Goal: Information Seeking & Learning: Learn about a topic

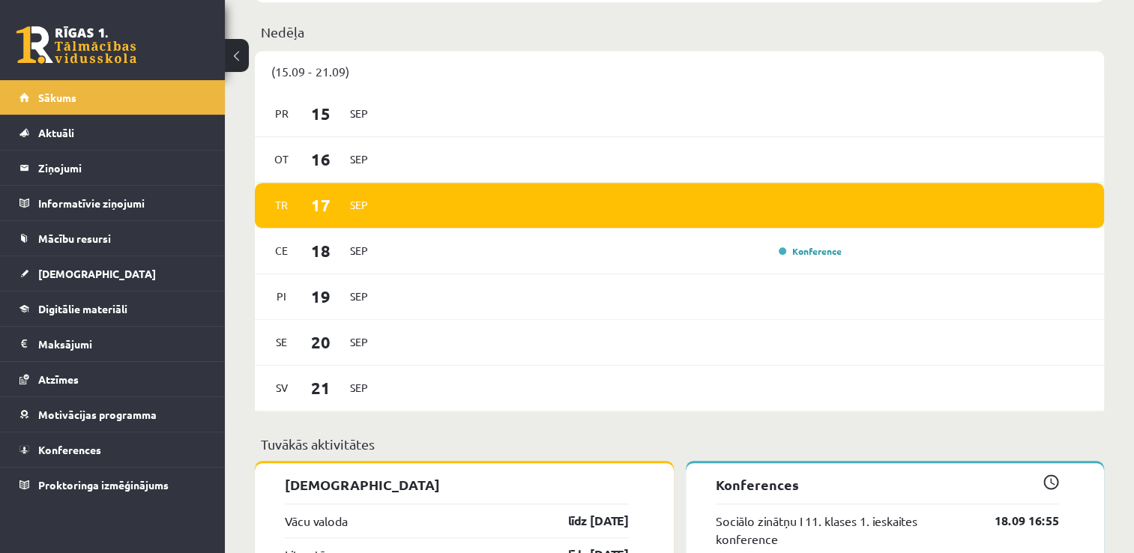
scroll to position [869, 0]
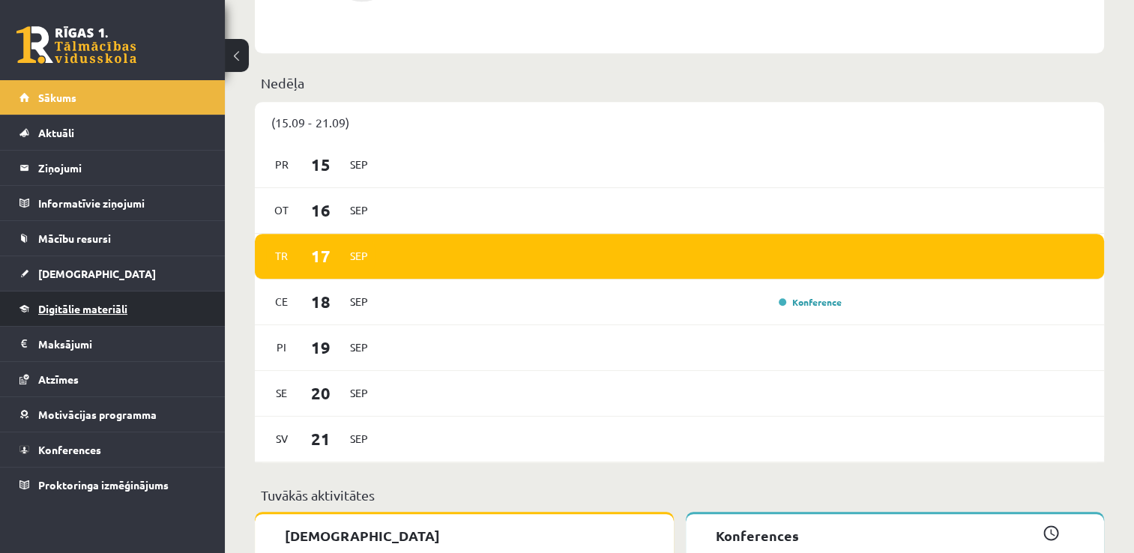
click at [120, 315] on link "Digitālie materiāli" at bounding box center [112, 308] width 187 height 34
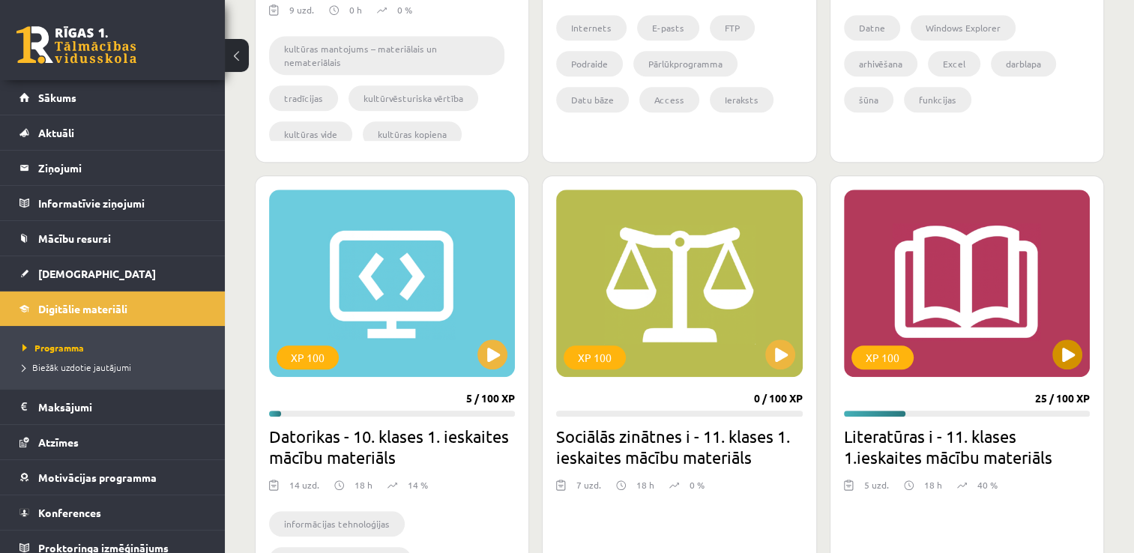
scroll to position [1469, 0]
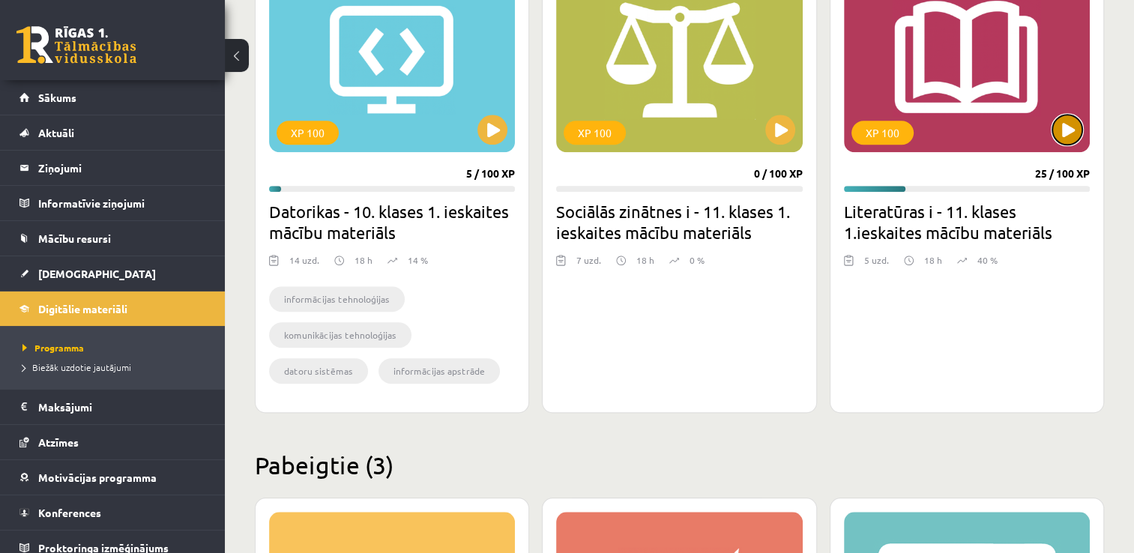
click at [1069, 136] on button at bounding box center [1067, 130] width 30 height 30
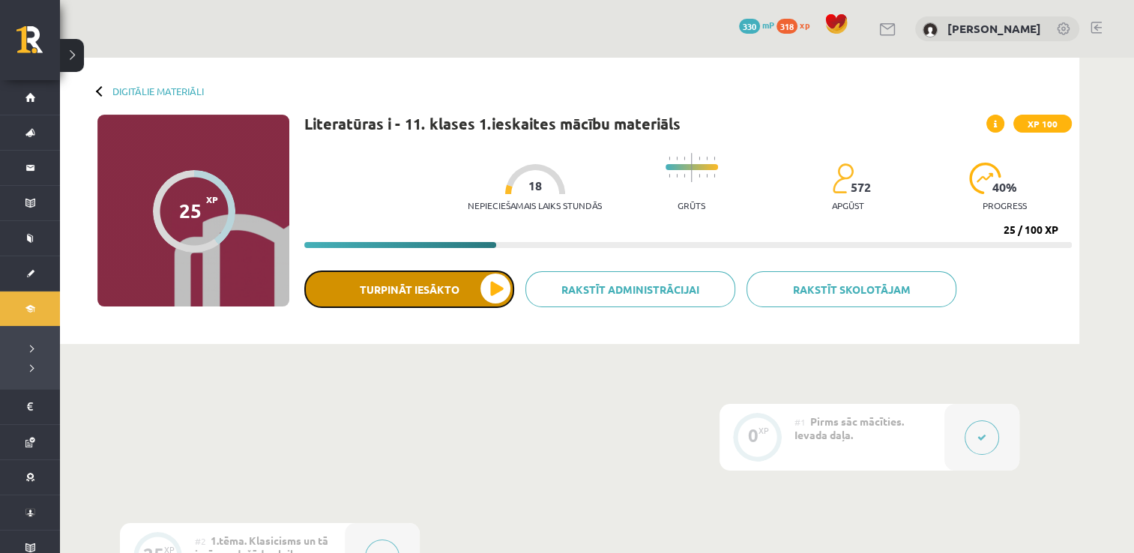
click at [432, 294] on button "Turpināt iesākto" at bounding box center [409, 289] width 210 height 37
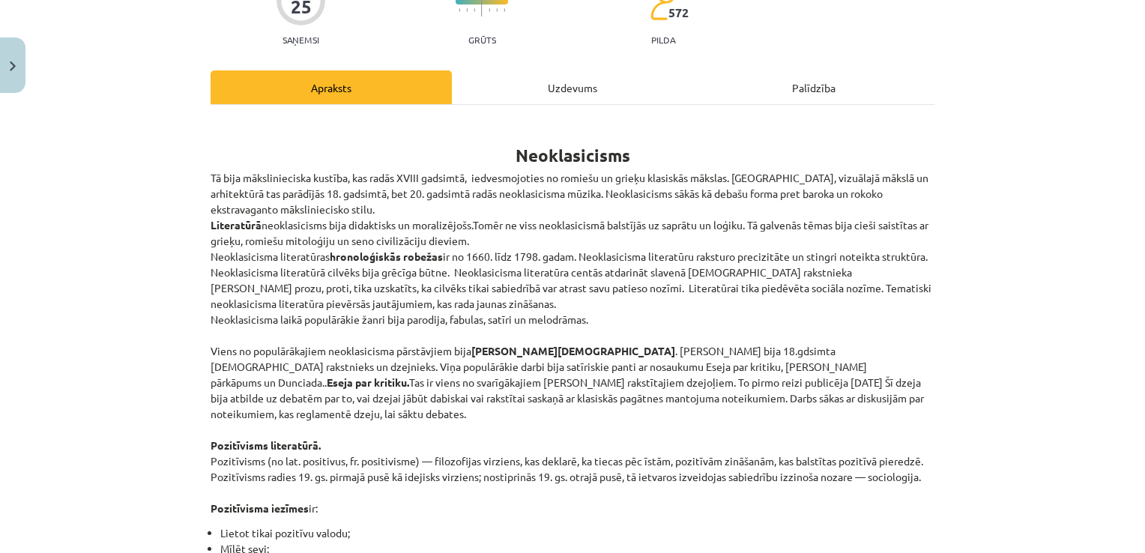
scroll to position [225, 0]
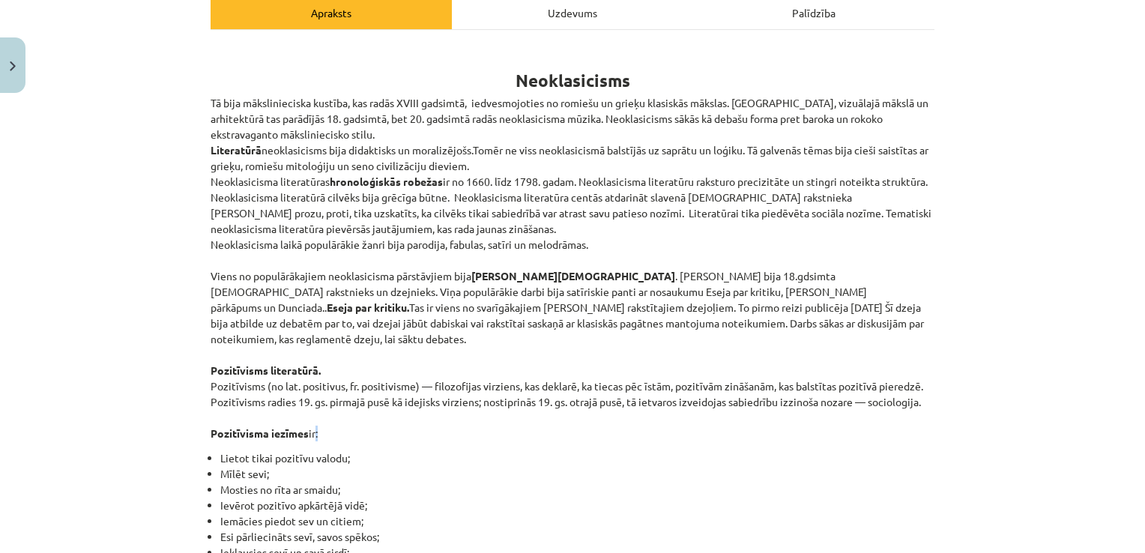
click at [309, 418] on p "Tā bija mākslinieciska kustība, kas radās XVIII gadsimtā, iedvesmojoties no rom…" at bounding box center [573, 268] width 724 height 346
click at [309, 423] on p "Tā bija mākslinieciska kustība, kas radās XVIII gadsimtā, iedvesmojoties no rom…" at bounding box center [573, 268] width 724 height 346
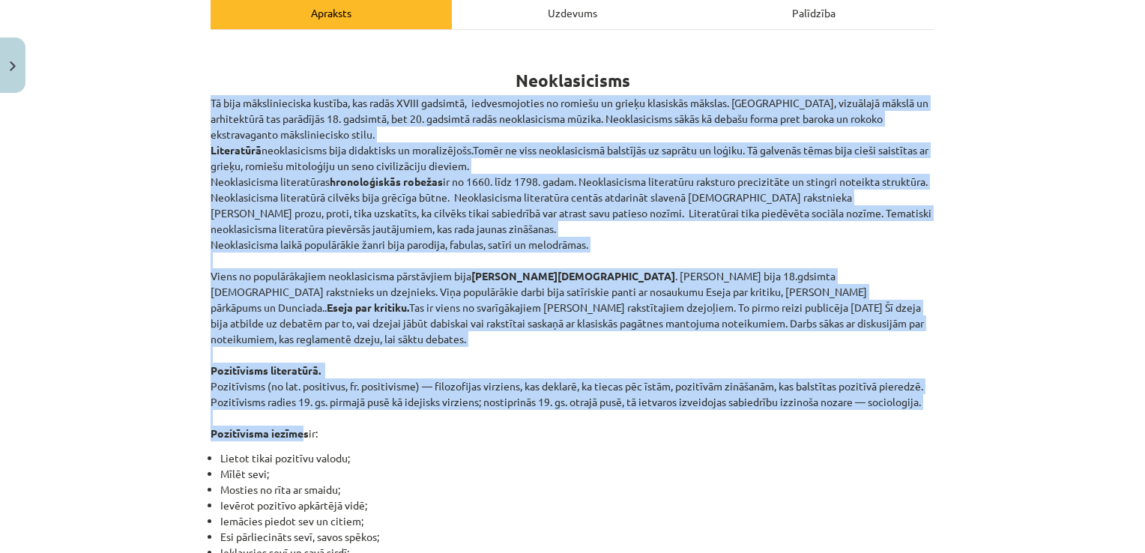
drag, startPoint x: 200, startPoint y: 94, endPoint x: 294, endPoint y: 420, distance: 338.6
click at [95, 340] on div "Mācību tēma: Literatūras i - 11. klases 1.ieskaites mācību materiāls #3 2. tēma…" at bounding box center [572, 276] width 1145 height 553
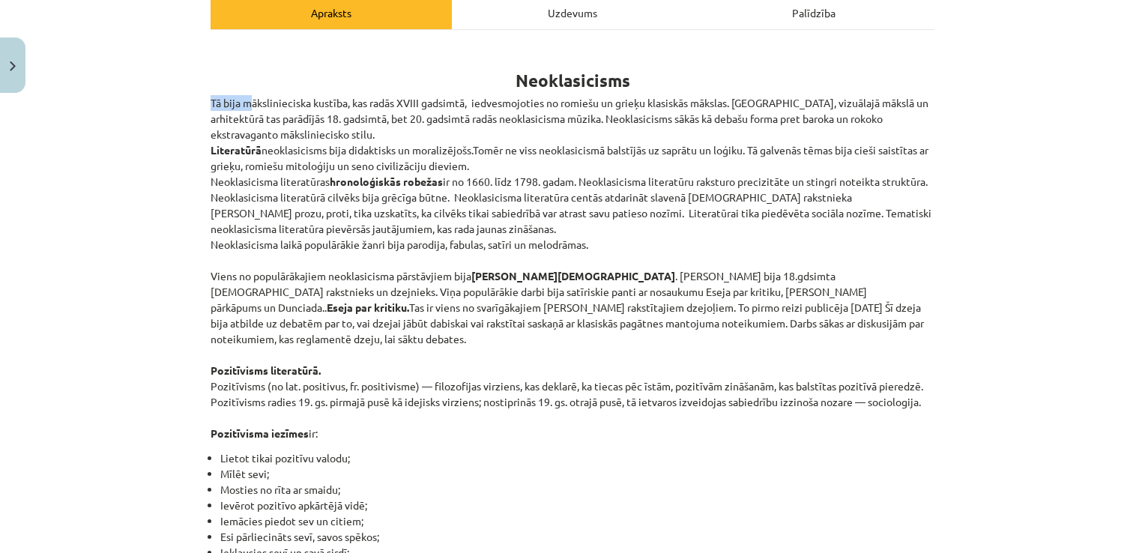
drag, startPoint x: 204, startPoint y: 98, endPoint x: 243, endPoint y: 97, distance: 39.0
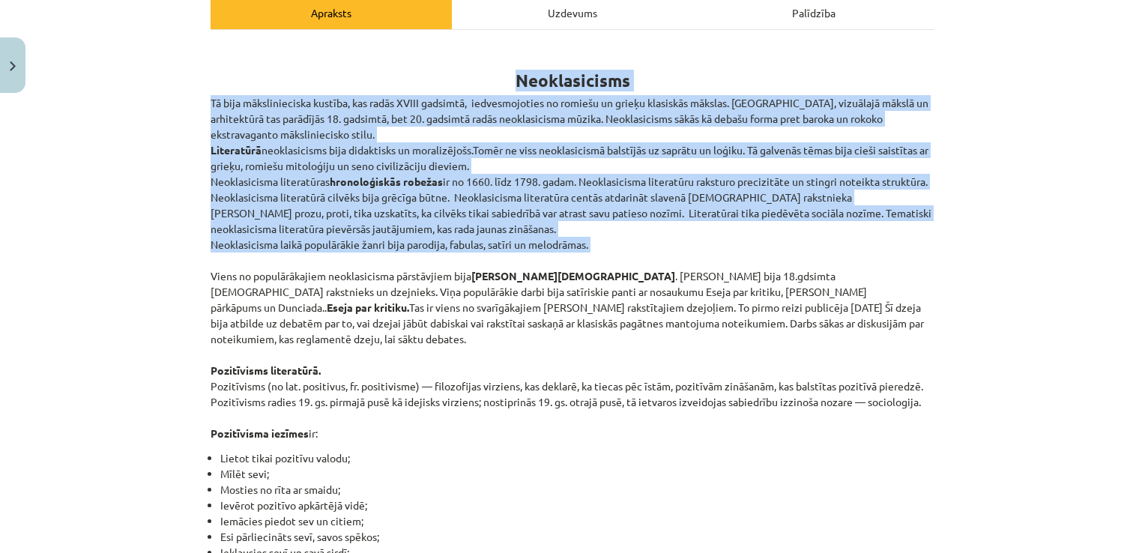
drag, startPoint x: 522, startPoint y: 97, endPoint x: 616, endPoint y: 256, distance: 184.8
copy div "Neoklasicisms Tā bija mākslinieciska kustība, kas radās XVIII gadsimtā, iedvesm…"
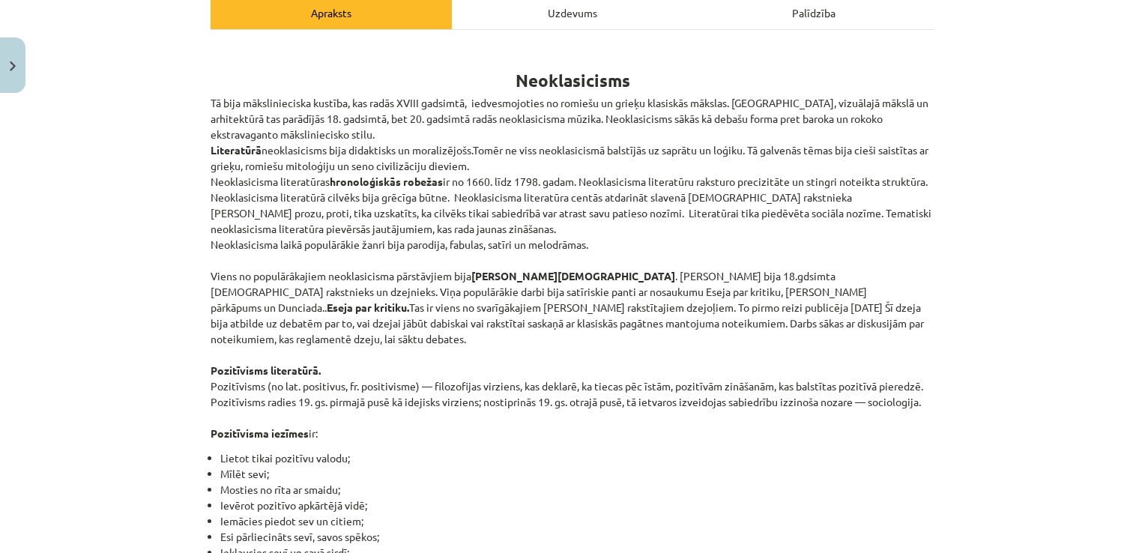
click at [623, 408] on p "Tā bija mākslinieciska kustība, kas radās XVIII gadsimtā, iedvesmojoties no rom…" at bounding box center [573, 268] width 724 height 346
drag, startPoint x: 214, startPoint y: 280, endPoint x: 938, endPoint y: 321, distance: 725.8
click at [938, 321] on div "Mācību tēma: Literatūras i - 11. klases 1.ieskaites mācību materiāls #3 2. tēma…" at bounding box center [572, 276] width 1145 height 553
click at [247, 341] on p "Tā bija mākslinieciska kustība, kas radās XVIII gadsimtā, iedvesmojoties no rom…" at bounding box center [573, 268] width 724 height 346
click at [211, 272] on p "Tā bija mākslinieciska kustība, kas radās XVIII gadsimtā, iedvesmojoties no rom…" at bounding box center [573, 268] width 724 height 346
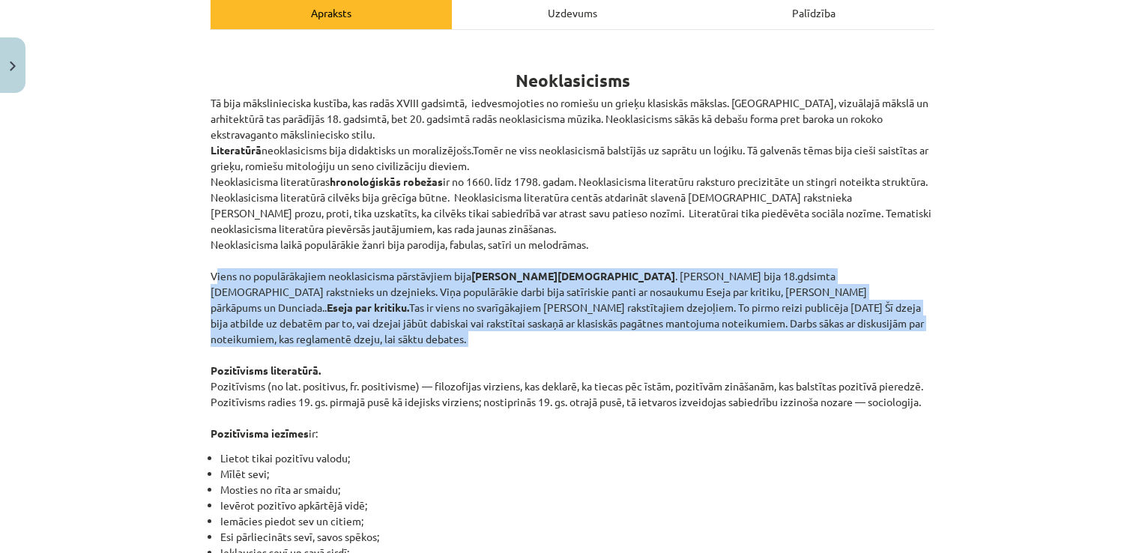
drag, startPoint x: 201, startPoint y: 274, endPoint x: 925, endPoint y: 330, distance: 726.1
copy p "Viens no populārākajiem neoklasicisma pārstāvjiem bija Aleksandrs Pāvests . Ale…"
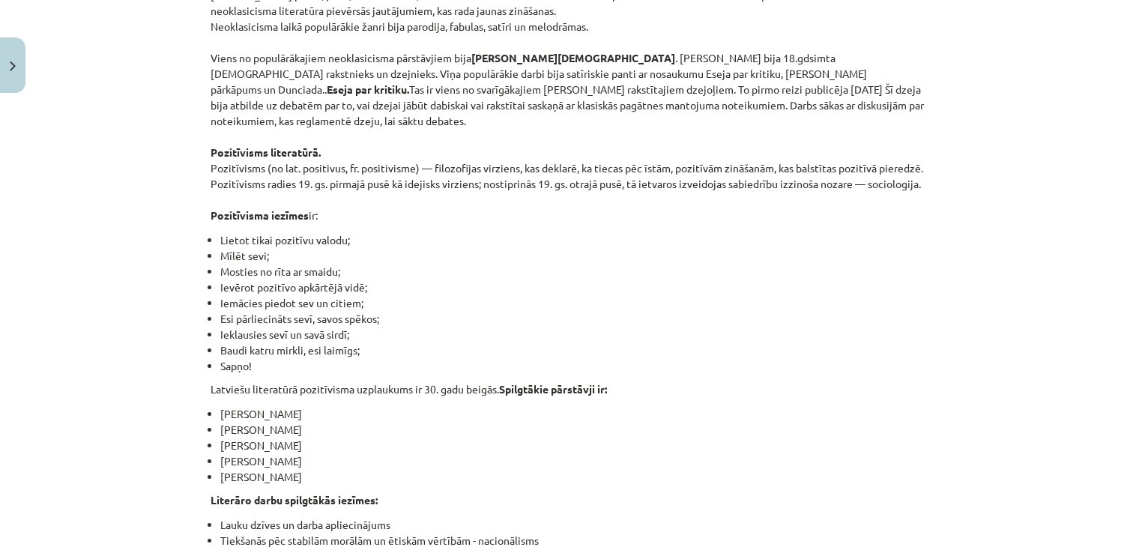
scroll to position [525, 0]
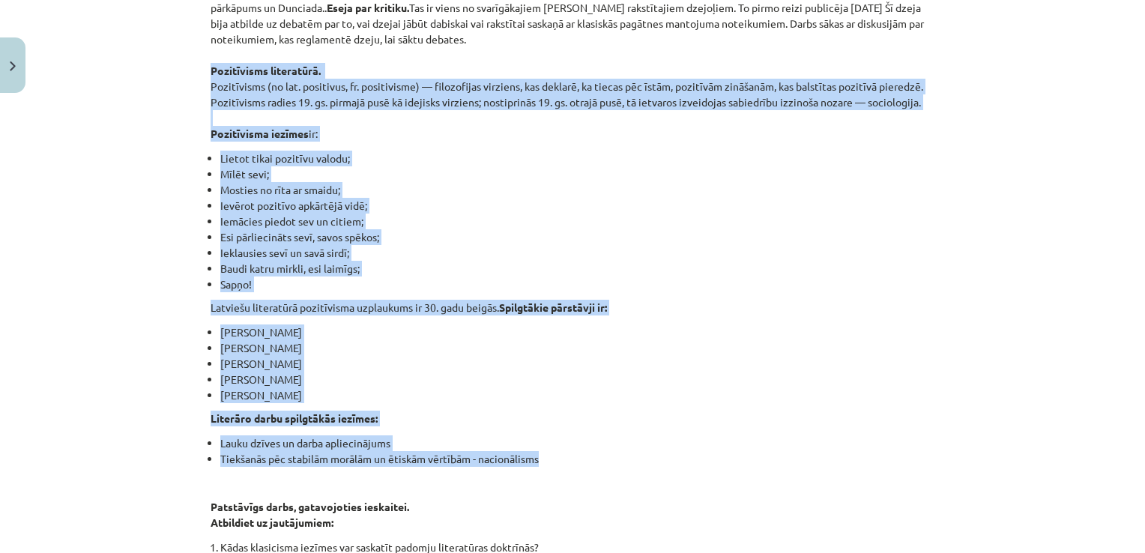
drag, startPoint x: 205, startPoint y: 49, endPoint x: 550, endPoint y: 437, distance: 519.1
copy div "Pozitīvisms literatūrā. Pozitīvisms (no lat. positivus, fr. positivisme) — filo…"
click at [632, 277] on li "Sapņo!" at bounding box center [577, 285] width 714 height 16
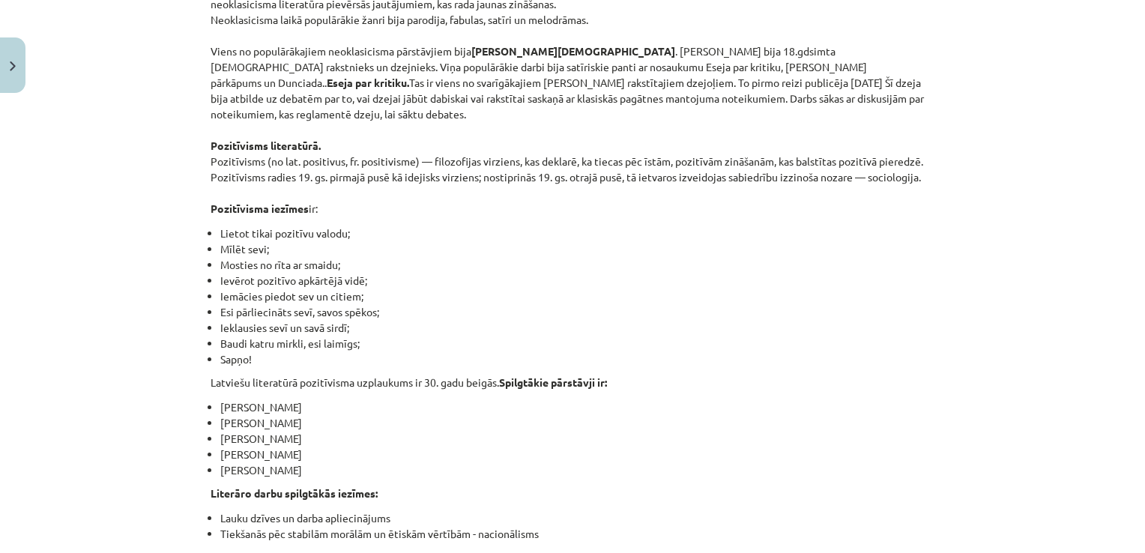
scroll to position [0, 0]
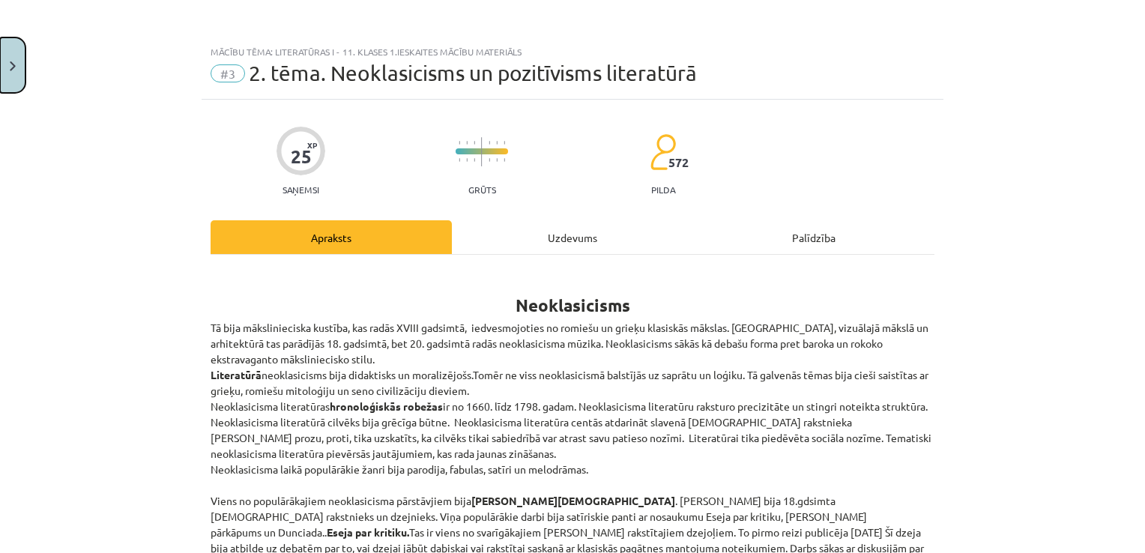
click at [5, 51] on button "Close" at bounding box center [12, 64] width 25 height 55
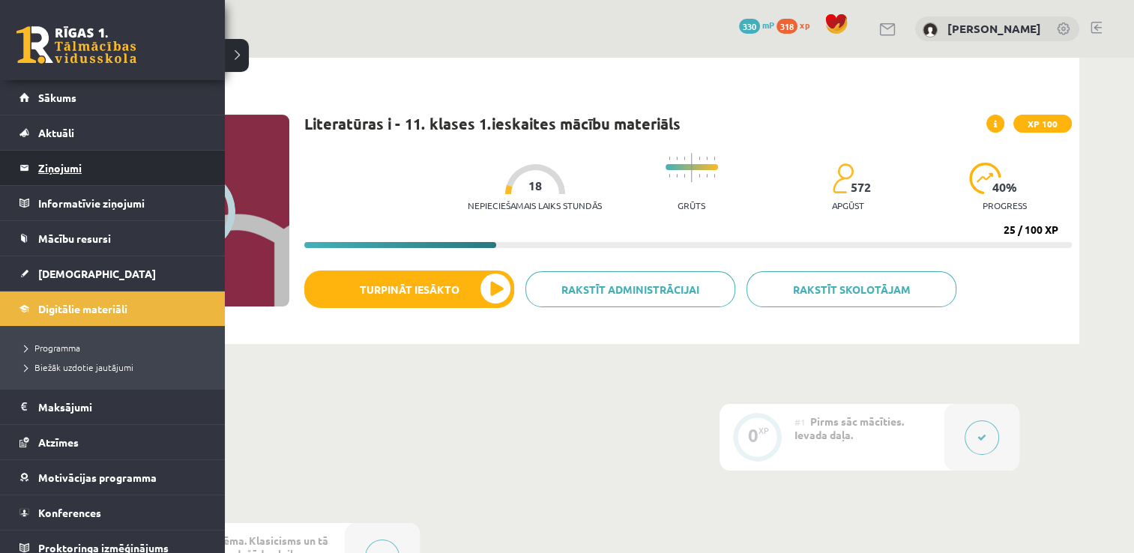
click at [78, 175] on legend "Ziņojumi 0" at bounding box center [122, 168] width 168 height 34
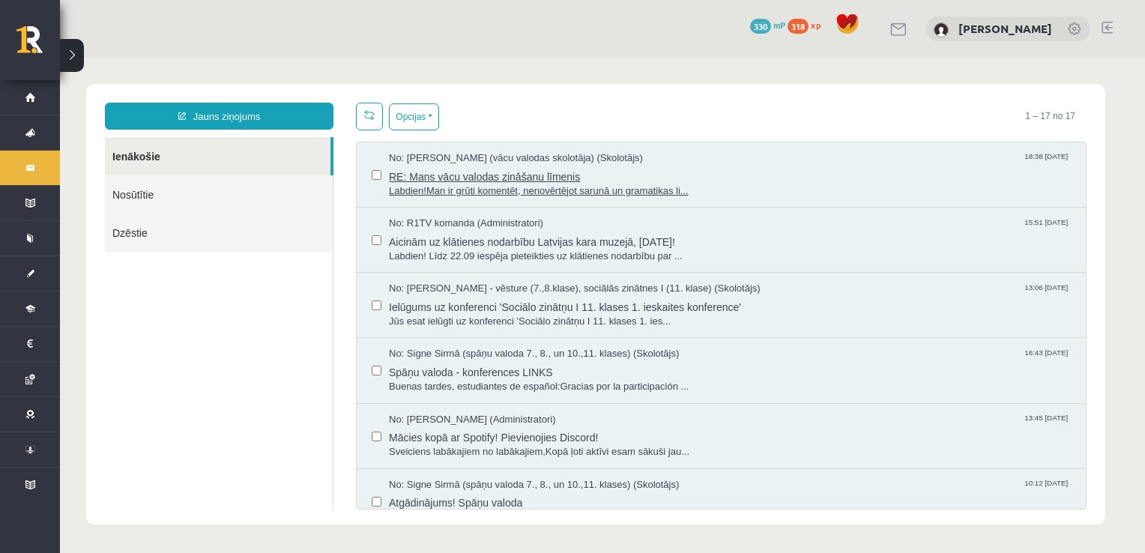
click at [501, 175] on span "RE: Mans vācu valodas zināšanu līmenis" at bounding box center [730, 175] width 682 height 19
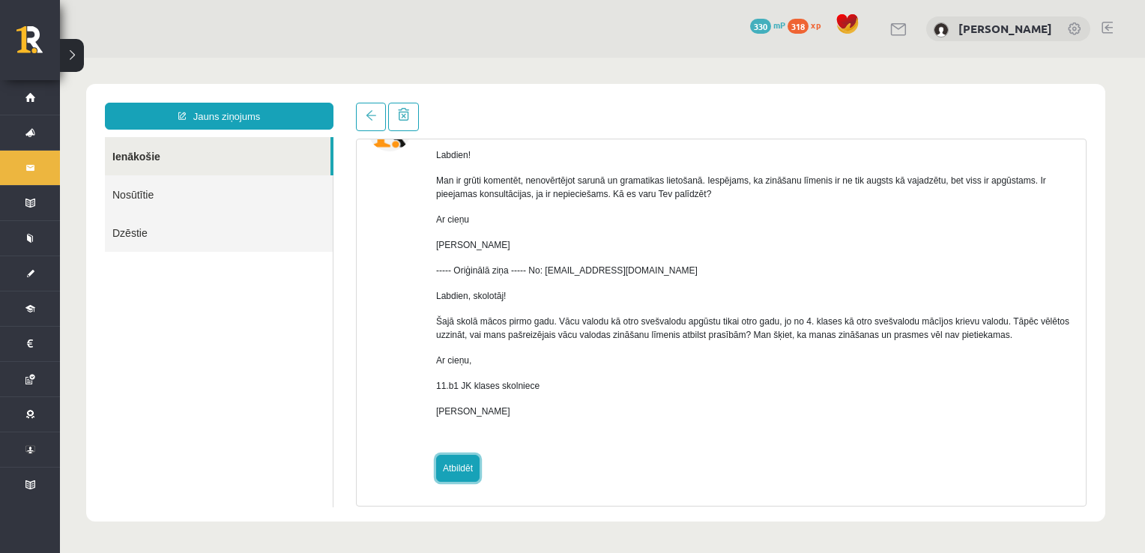
click at [468, 465] on link "Atbildēt" at bounding box center [457, 468] width 43 height 27
type input "**********"
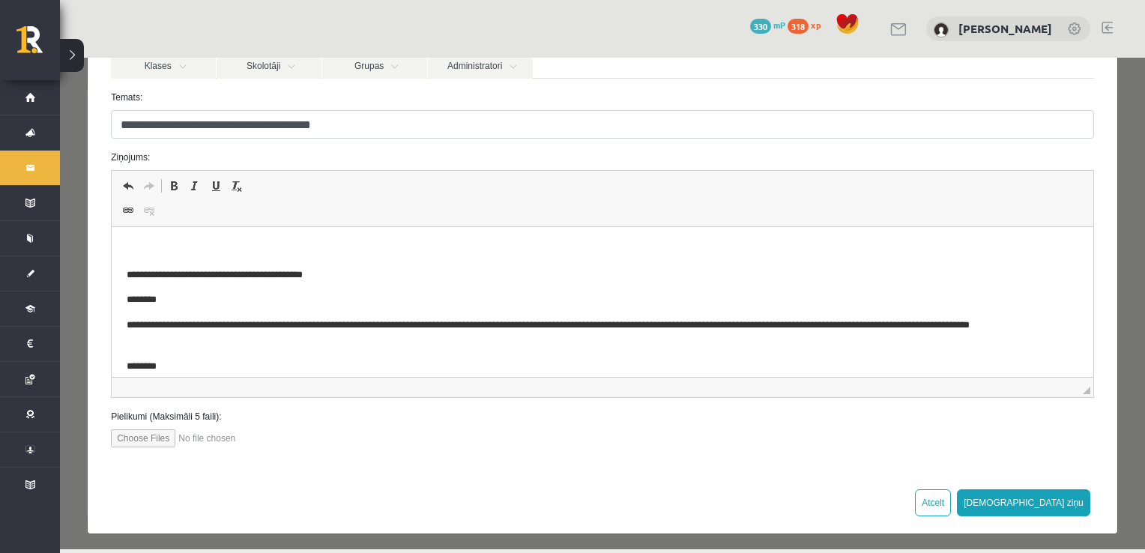
scroll to position [169, 0]
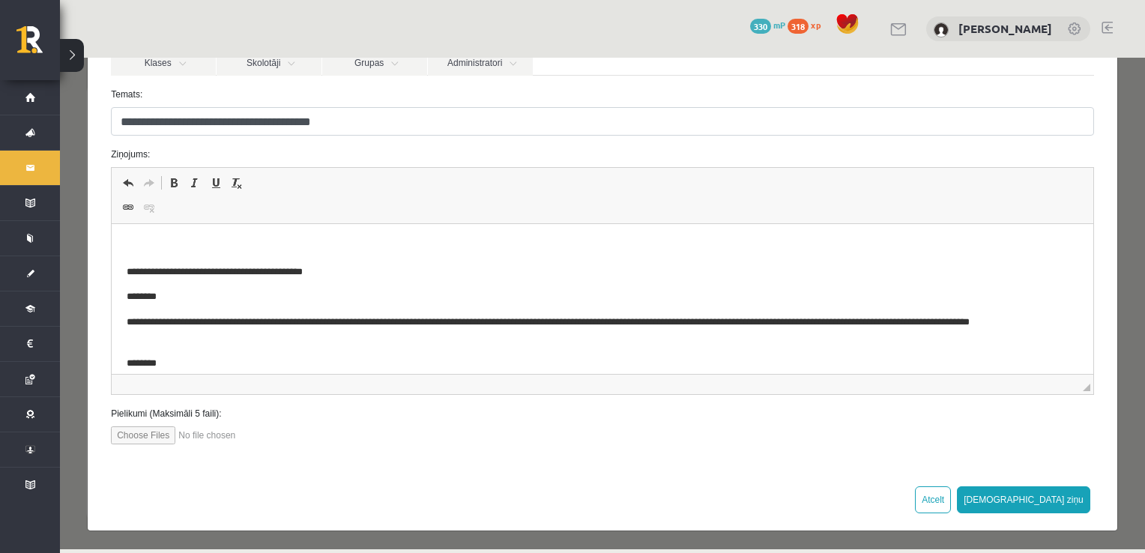
click at [164, 245] on p "Rich Text Editor, wiswyg-editor-47024854710660-1758136527-902" at bounding box center [603, 247] width 952 height 16
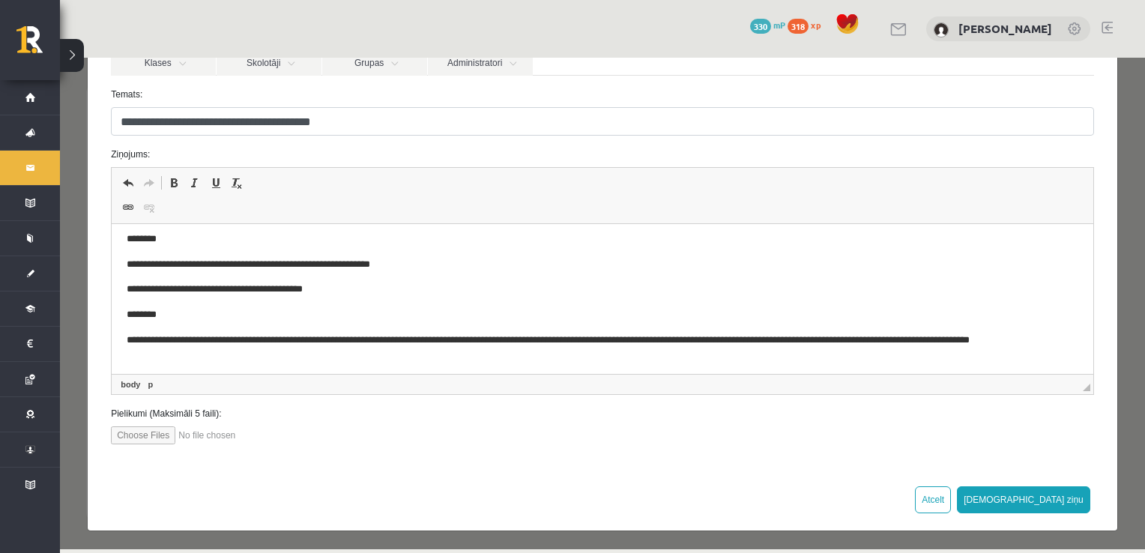
scroll to position [0, 0]
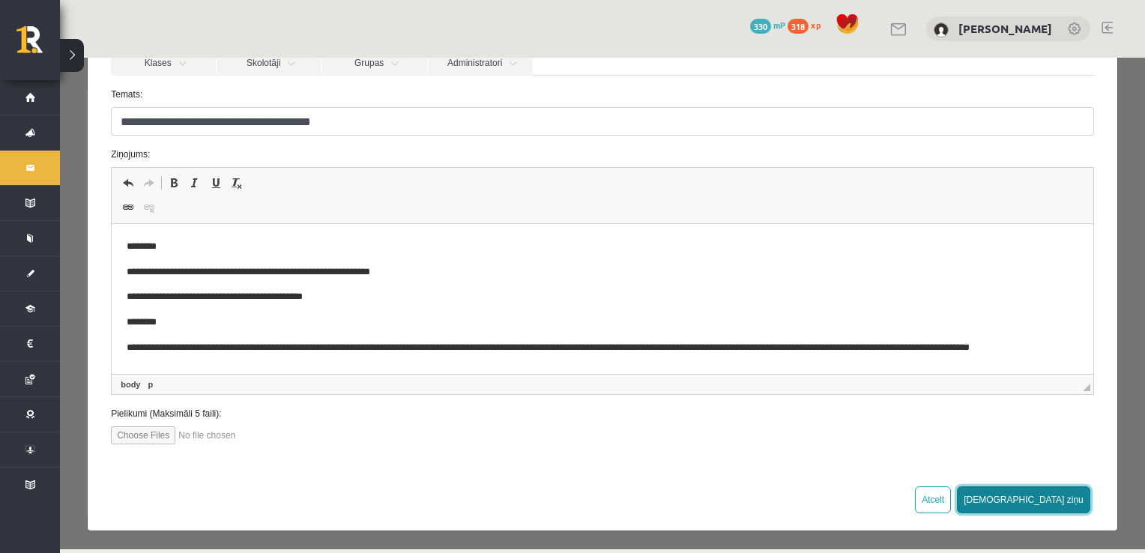
click at [1051, 499] on button "Sūtīt ziņu" at bounding box center [1023, 499] width 133 height 27
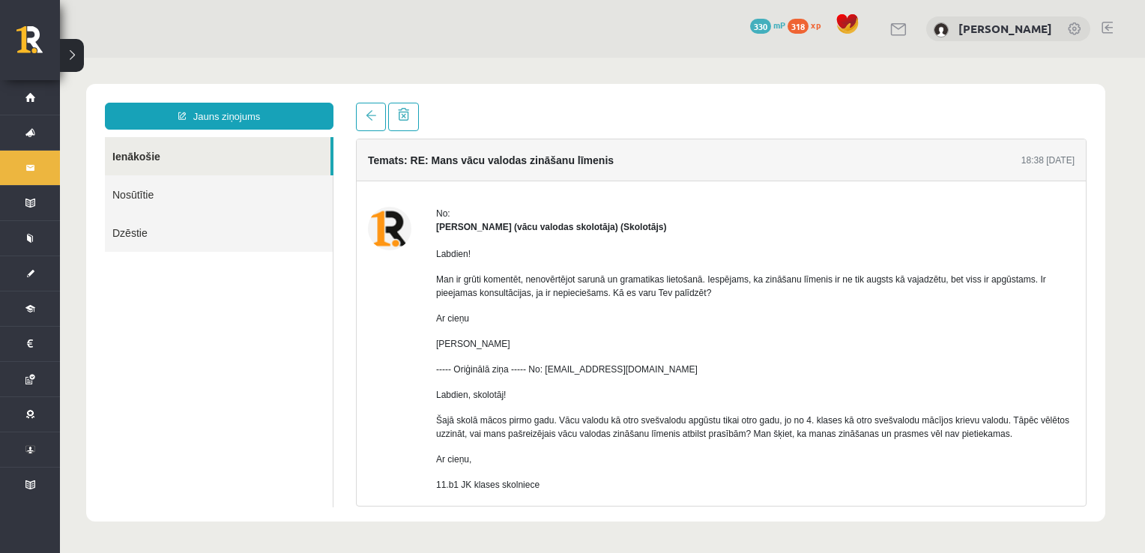
click at [220, 190] on link "Nosūtītie" at bounding box center [219, 194] width 228 height 38
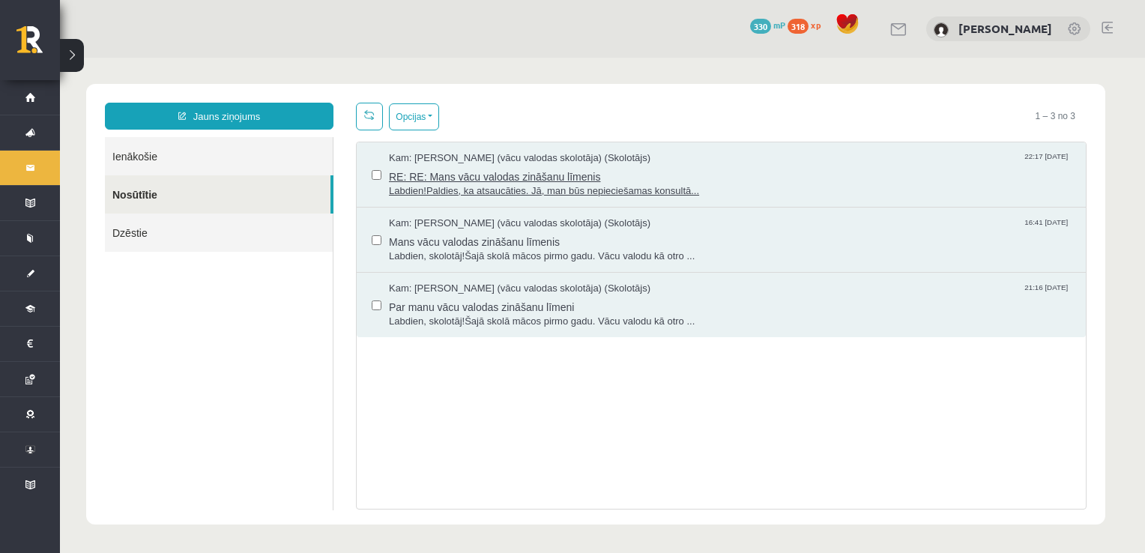
click at [443, 180] on span "RE: RE: Mans vācu valodas zināšanu līmenis" at bounding box center [730, 175] width 682 height 19
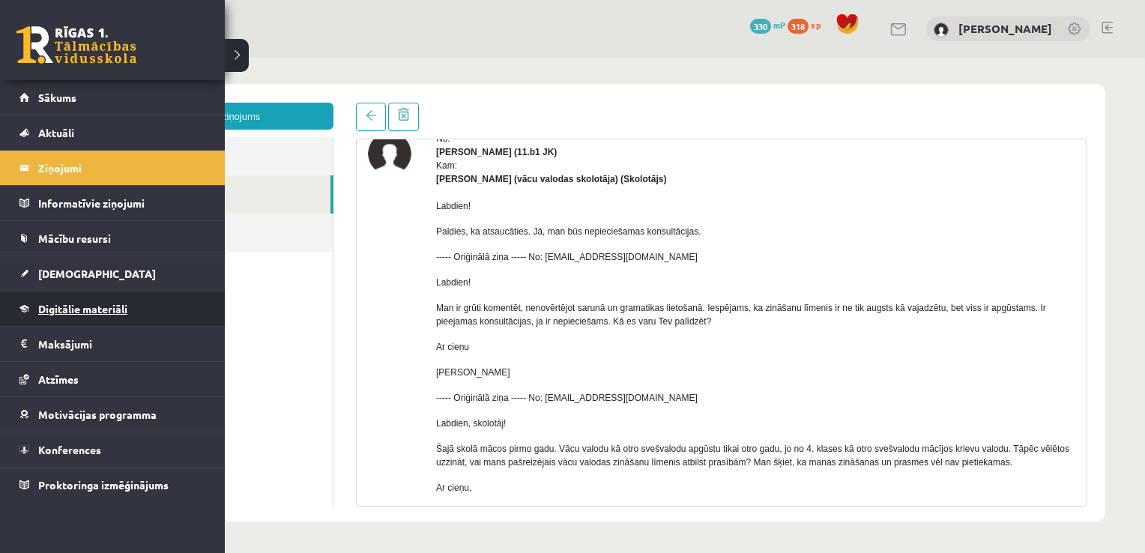
click at [111, 309] on span "Digitālie materiāli" at bounding box center [82, 308] width 89 height 13
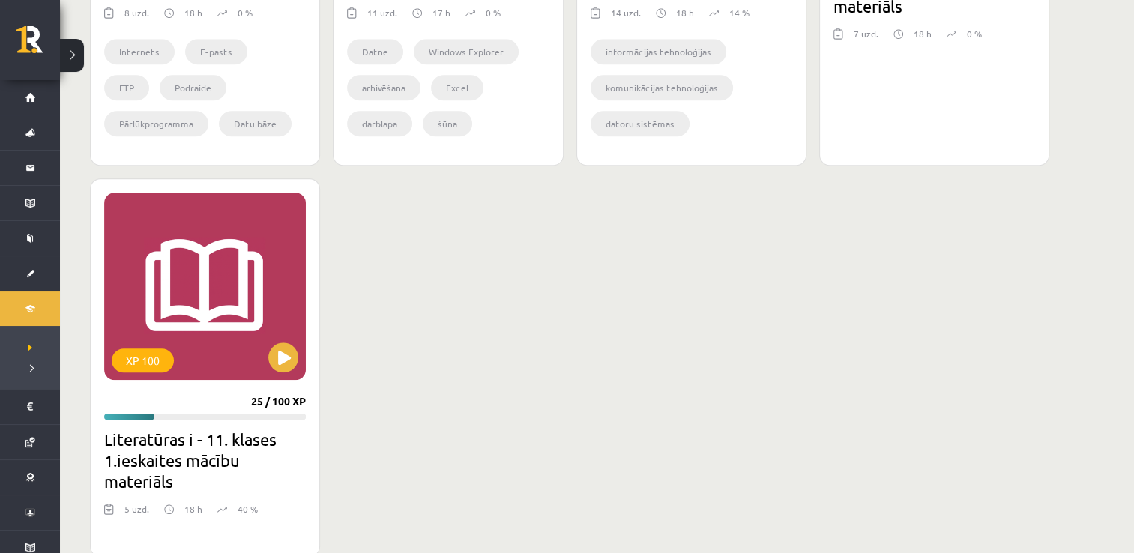
scroll to position [1349, 0]
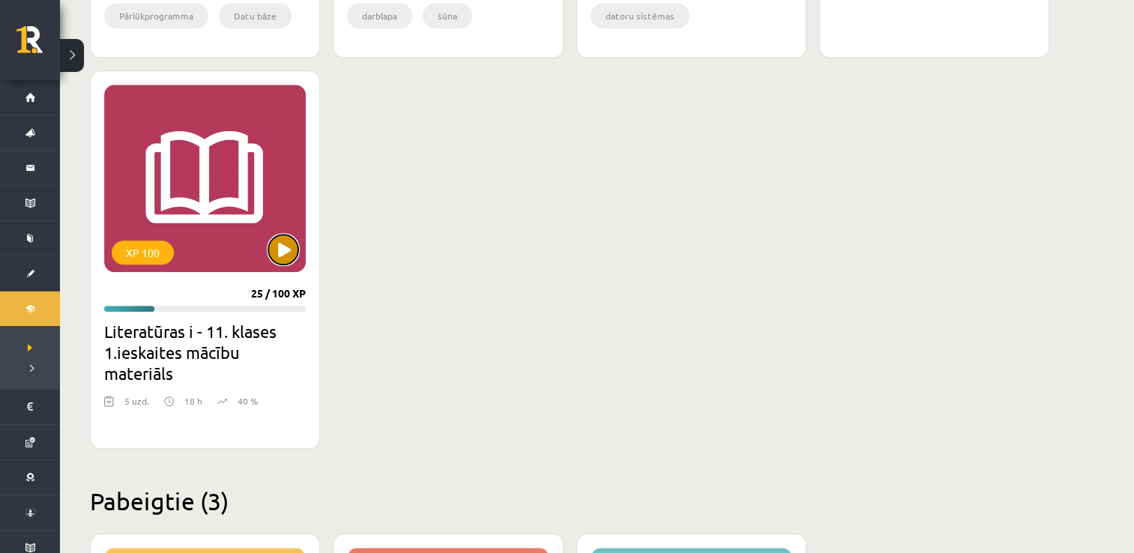
click at [288, 256] on button at bounding box center [283, 250] width 30 height 30
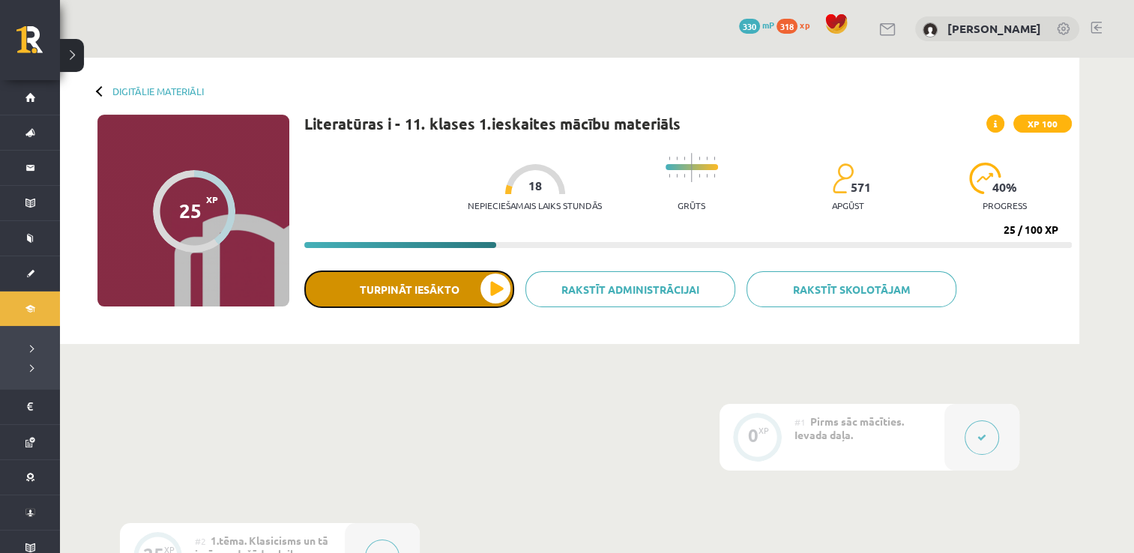
click at [424, 294] on button "Turpināt iesākto" at bounding box center [409, 289] width 210 height 37
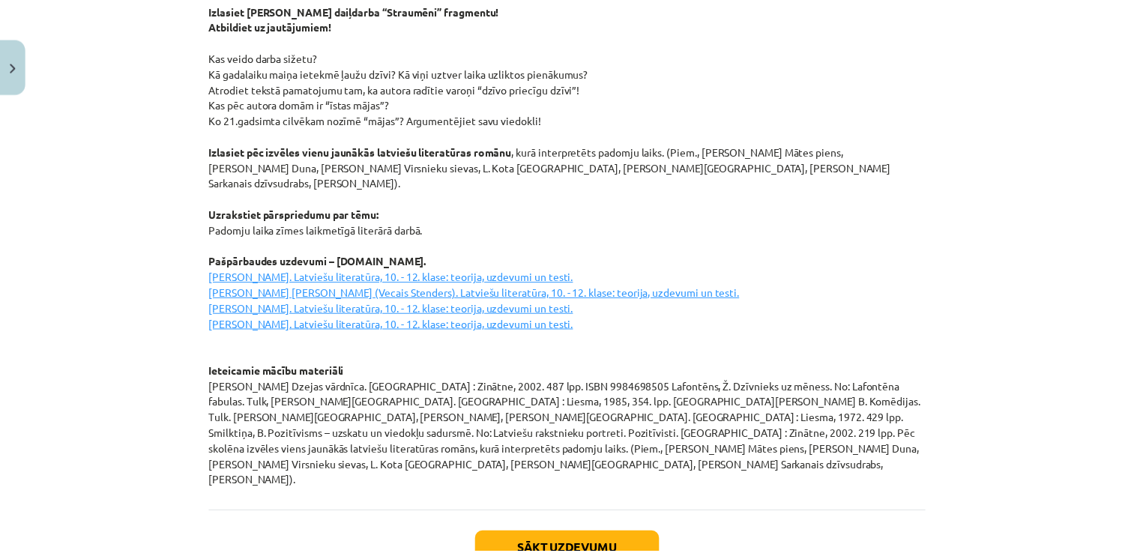
scroll to position [2044, 0]
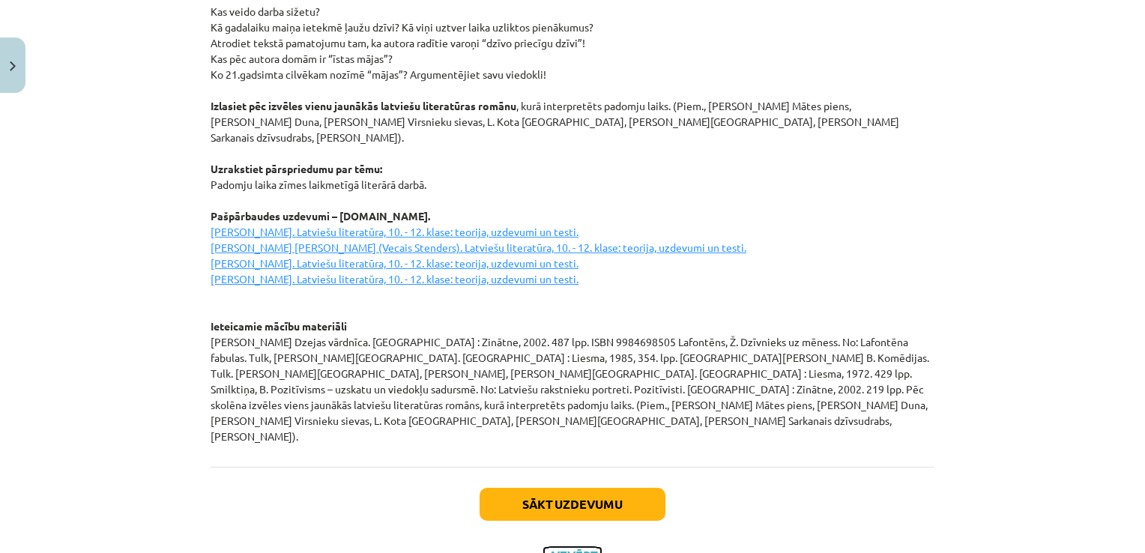
click at [568, 548] on button "Aizvērt" at bounding box center [572, 555] width 57 height 15
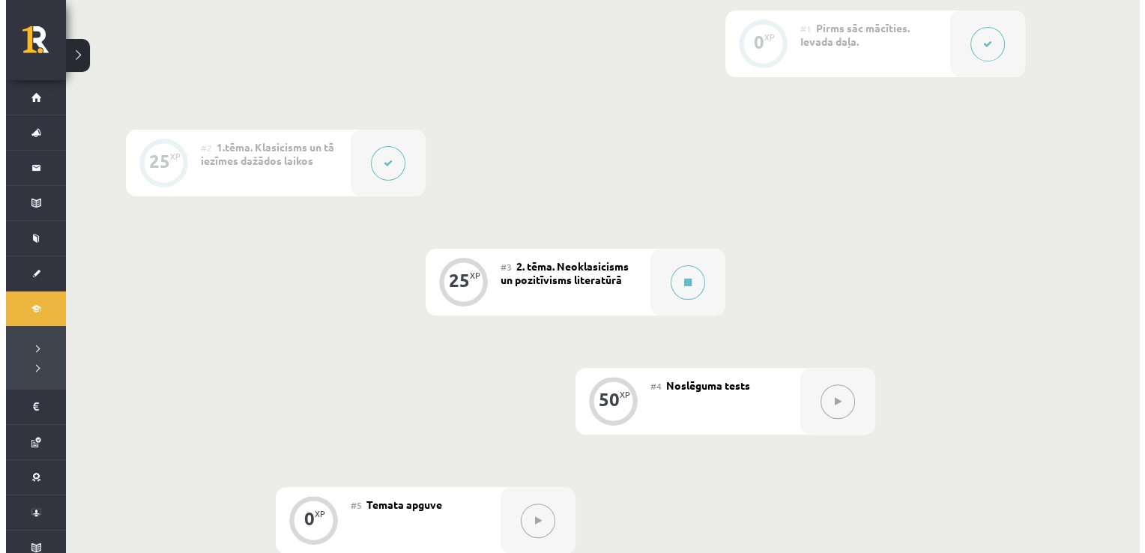
scroll to position [450, 0]
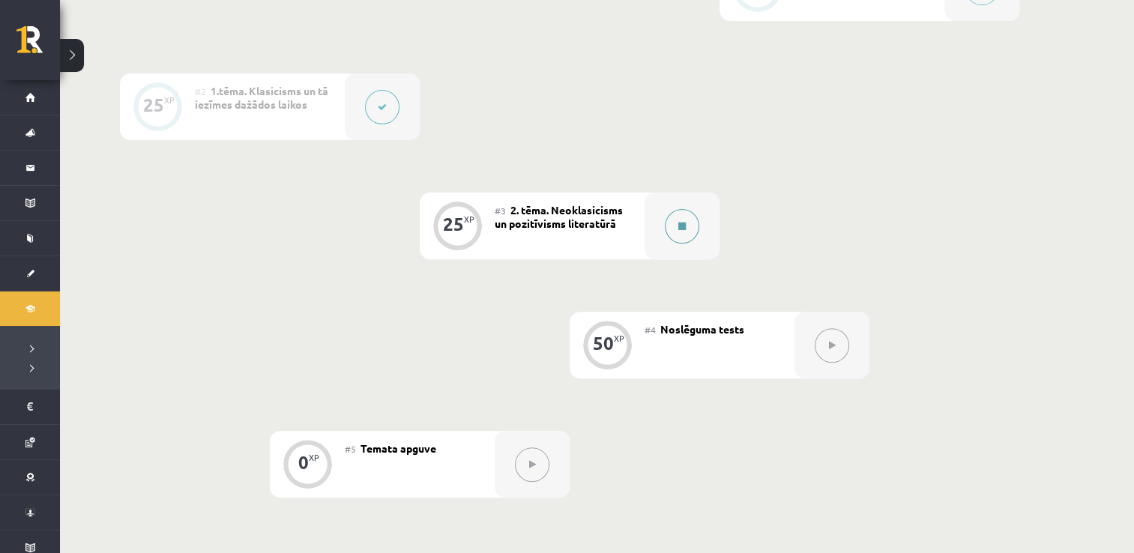
click at [668, 224] on button at bounding box center [682, 226] width 34 height 34
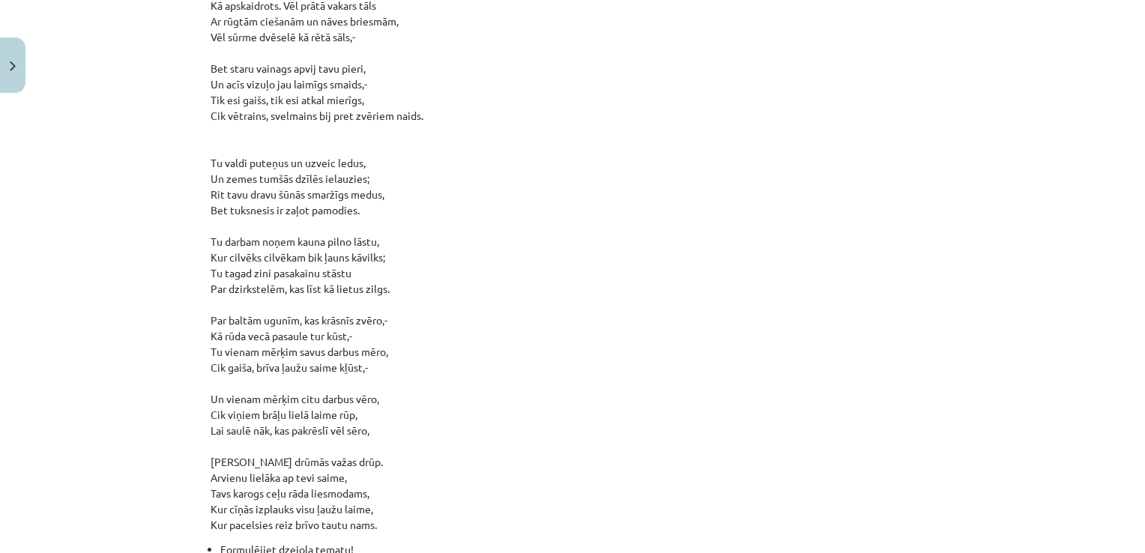
scroll to position [1436, 0]
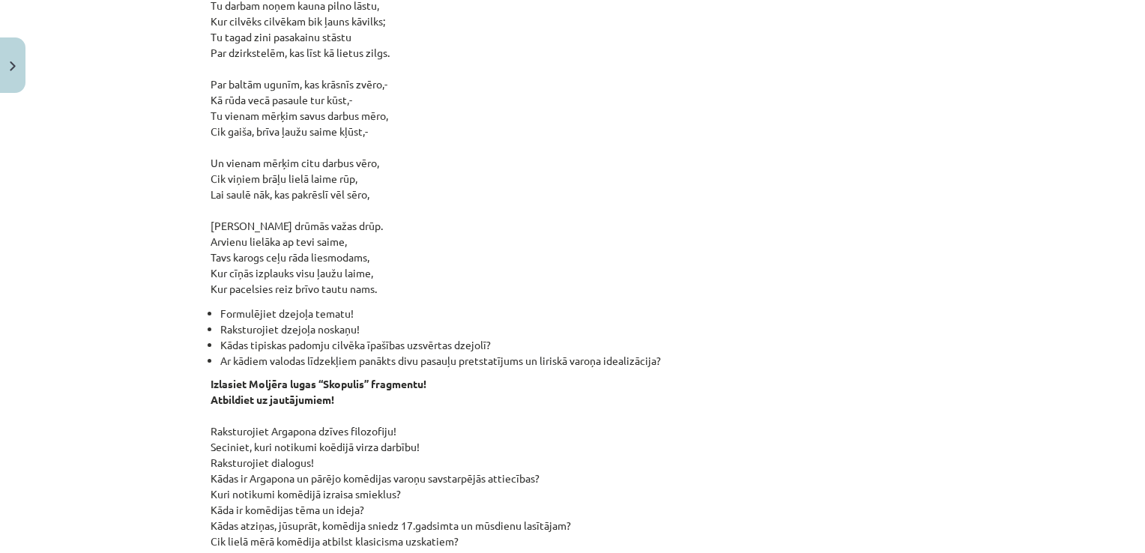
drag, startPoint x: 203, startPoint y: 149, endPoint x: 707, endPoint y: 473, distance: 598.6
click at [162, 215] on div "Mācību tēma: Literatūras i - 11. klases 1.ieskaites mācību materiāls #3 2. tēma…" at bounding box center [572, 276] width 1145 height 553
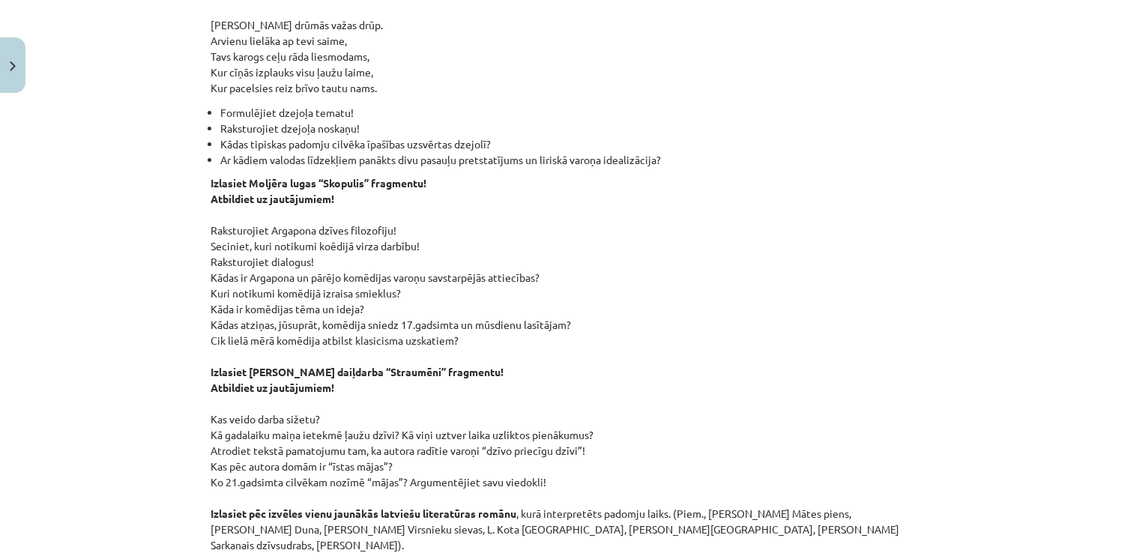
scroll to position [1705, 0]
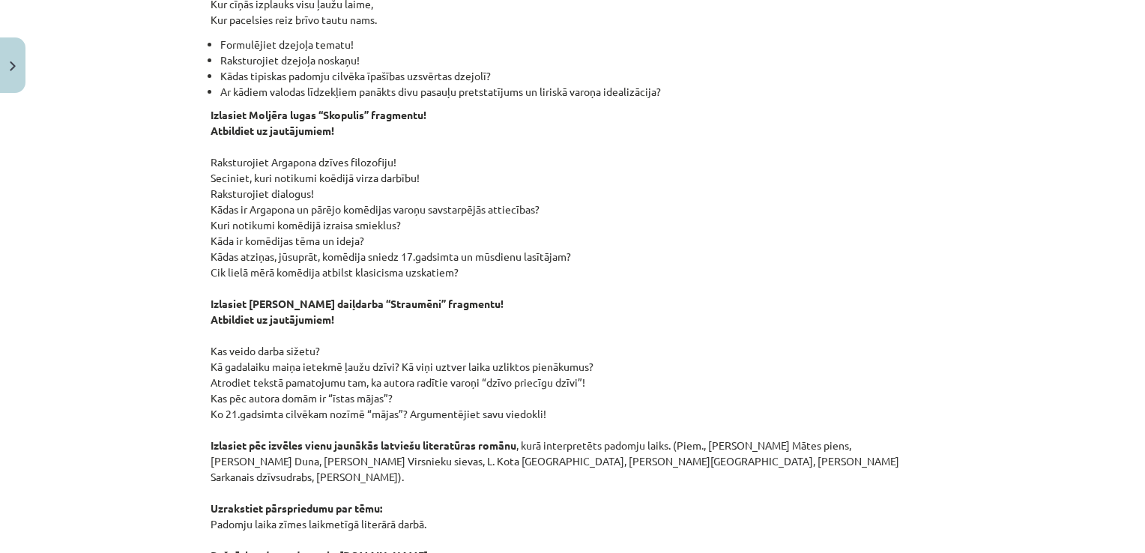
drag, startPoint x: 205, startPoint y: 284, endPoint x: 552, endPoint y: 393, distance: 363.6
copy div "Daiļdarbu analīze patstāvīgam darbam. Izlasiet Jāņa Sudrabkalna dzejoli “Padomj…"
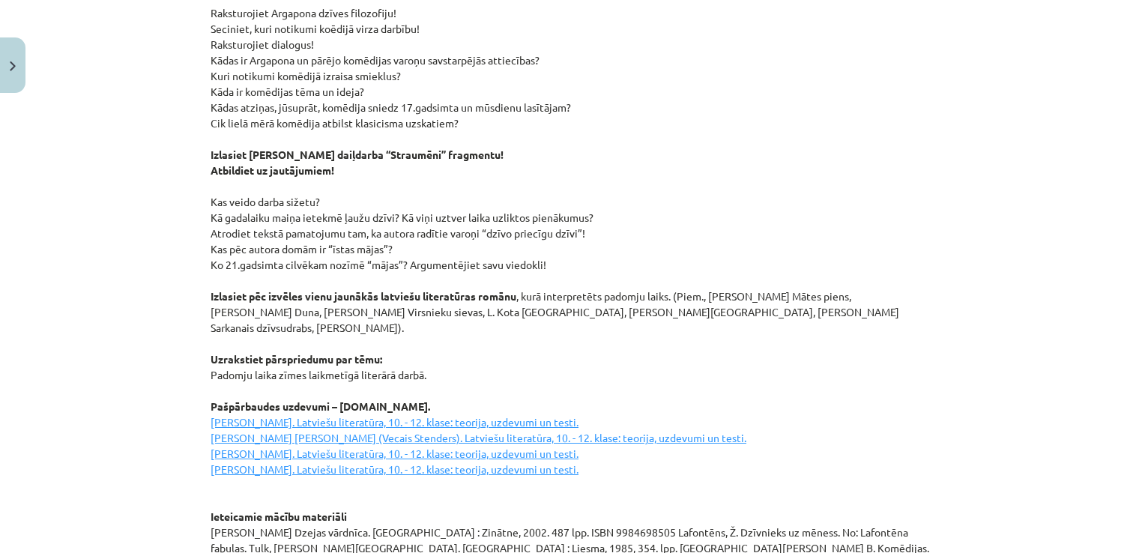
scroll to position [1855, 0]
click at [635, 315] on p "Izlasiet Moljēra lugas “Skopulis” fragmentu! Atbildiet uz jautājumiem! Raksturo…" at bounding box center [573, 295] width 724 height 677
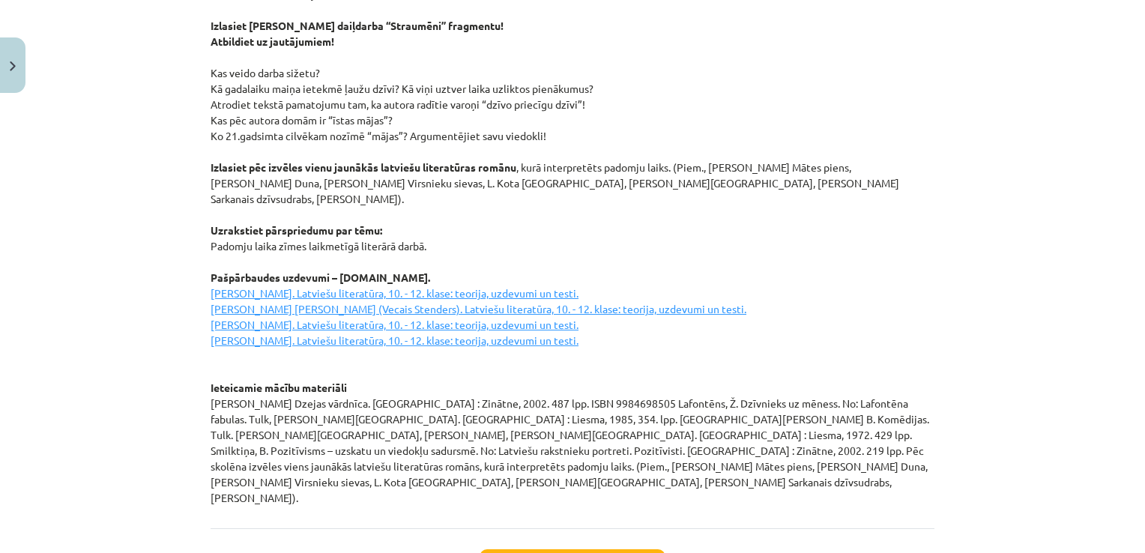
scroll to position [1894, 0]
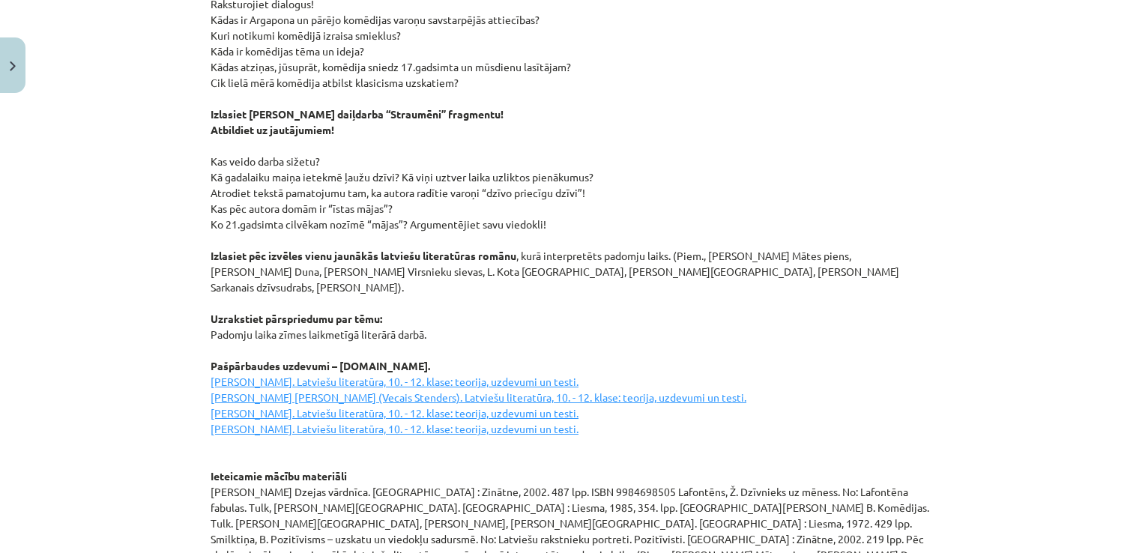
drag, startPoint x: 210, startPoint y: 241, endPoint x: 425, endPoint y: 300, distance: 223.1
click at [425, 300] on p "Izlasiet Moljēra lugas “Skopulis” fragmentu! Atbildiet uz jautājumiem! Raksturo…" at bounding box center [573, 256] width 724 height 677
copy p "zlasiet pēc izvēles vienu jaunākās latviešu literatūras romānu , kurā interpret…"
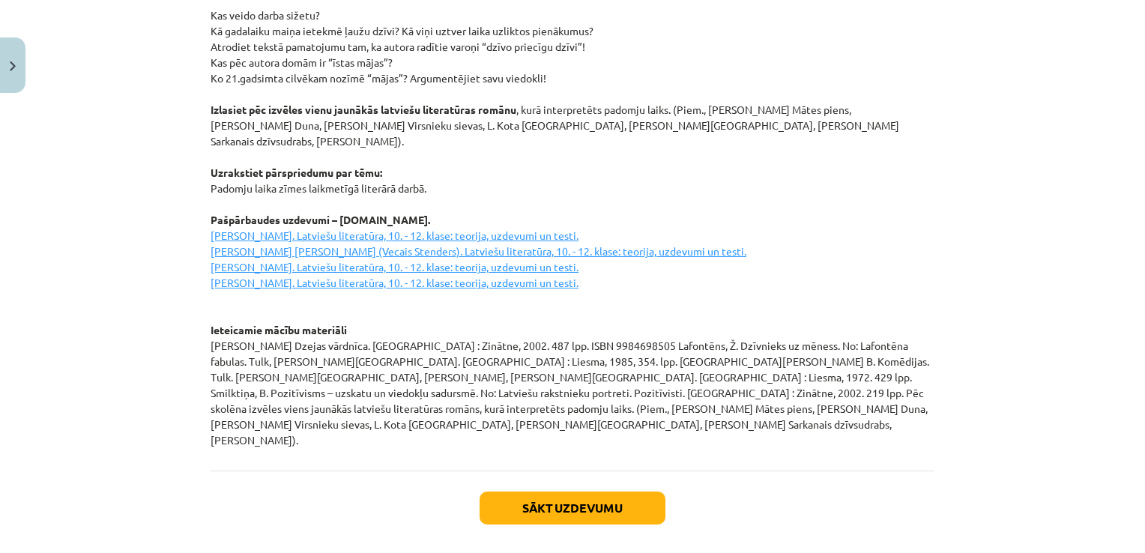
scroll to position [2044, 0]
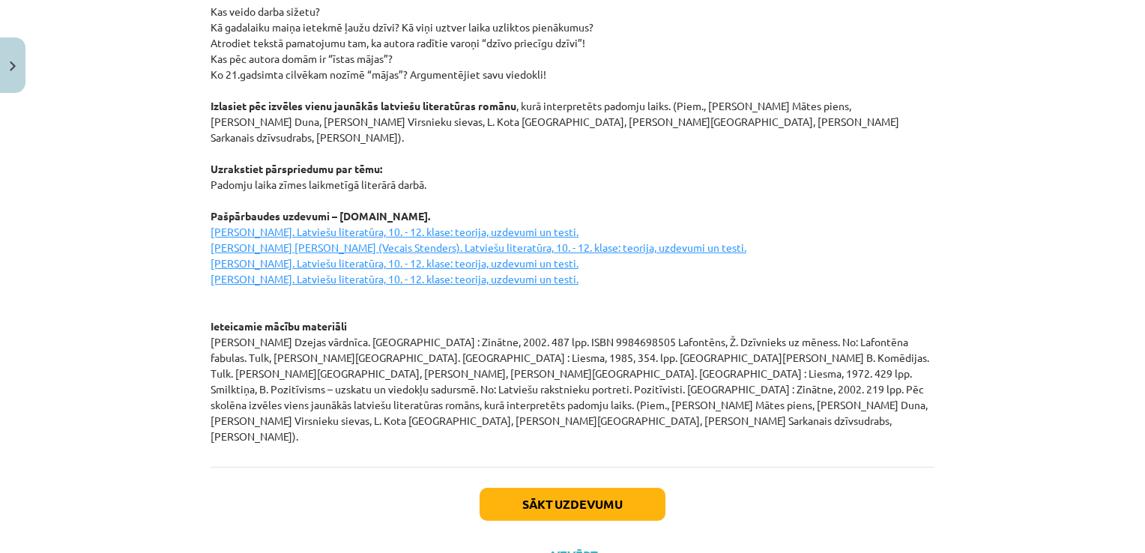
click at [644, 154] on p "Izlasiet Moljēra lugas “Skopulis” fragmentu! Atbildiet uz jautājumiem! Raksturo…" at bounding box center [573, 106] width 724 height 677
click at [575, 548] on button "Aizvērt" at bounding box center [572, 555] width 57 height 15
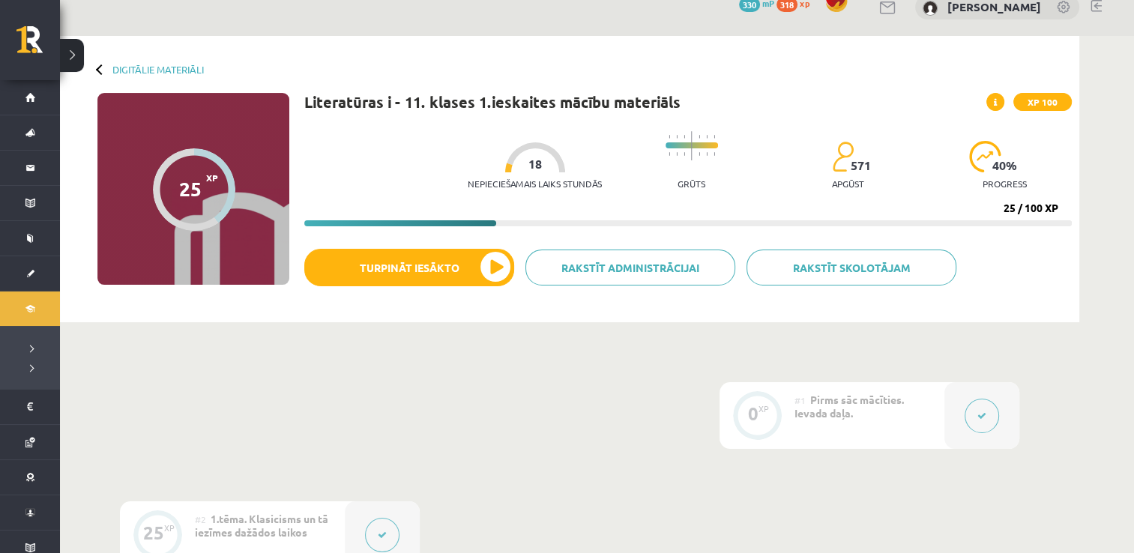
scroll to position [0, 0]
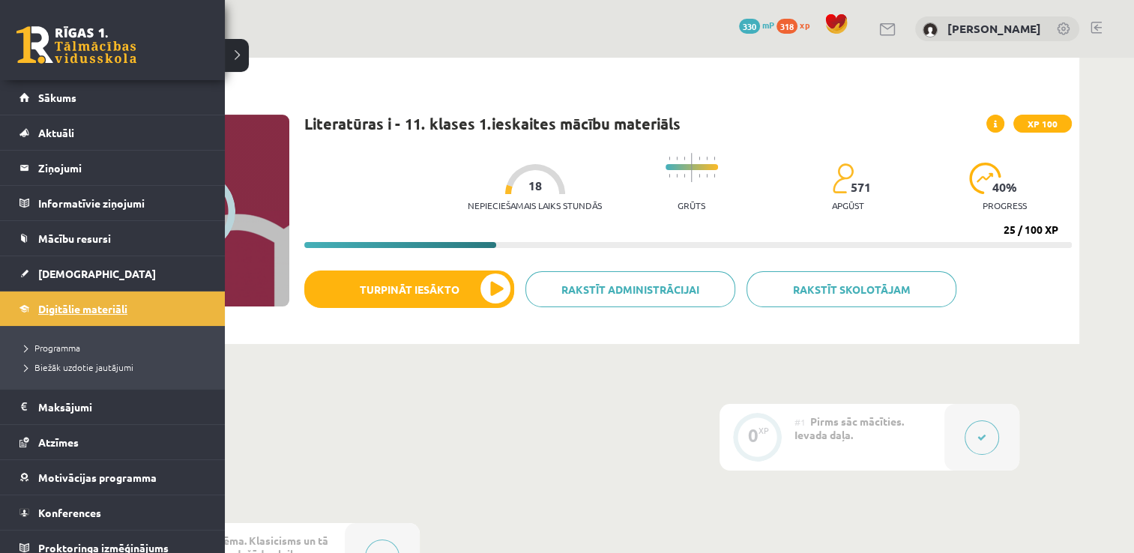
click at [42, 309] on span "Digitālie materiāli" at bounding box center [82, 308] width 89 height 13
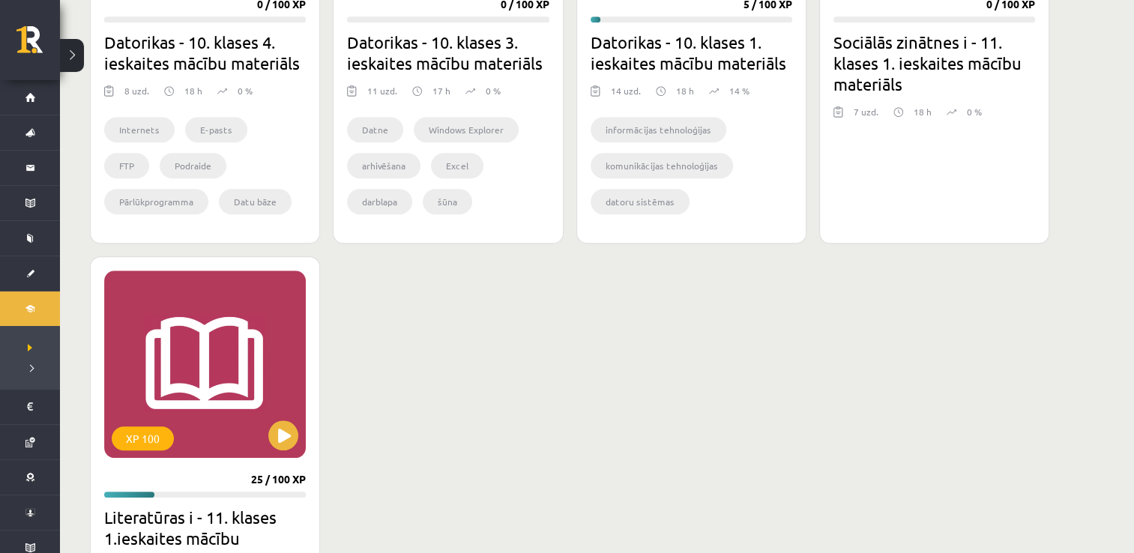
scroll to position [1199, 0]
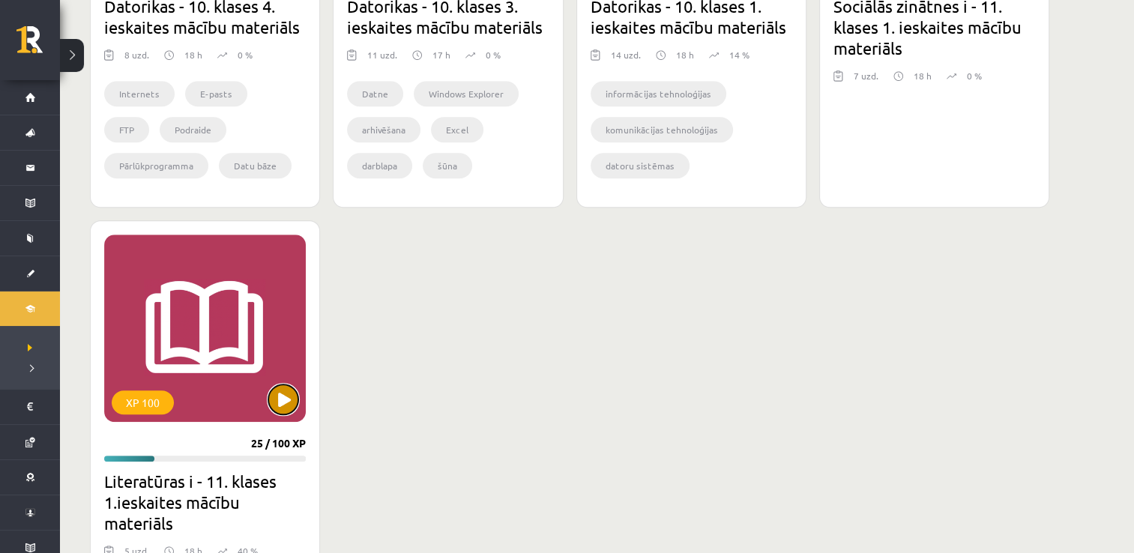
click at [277, 389] on button at bounding box center [283, 399] width 30 height 30
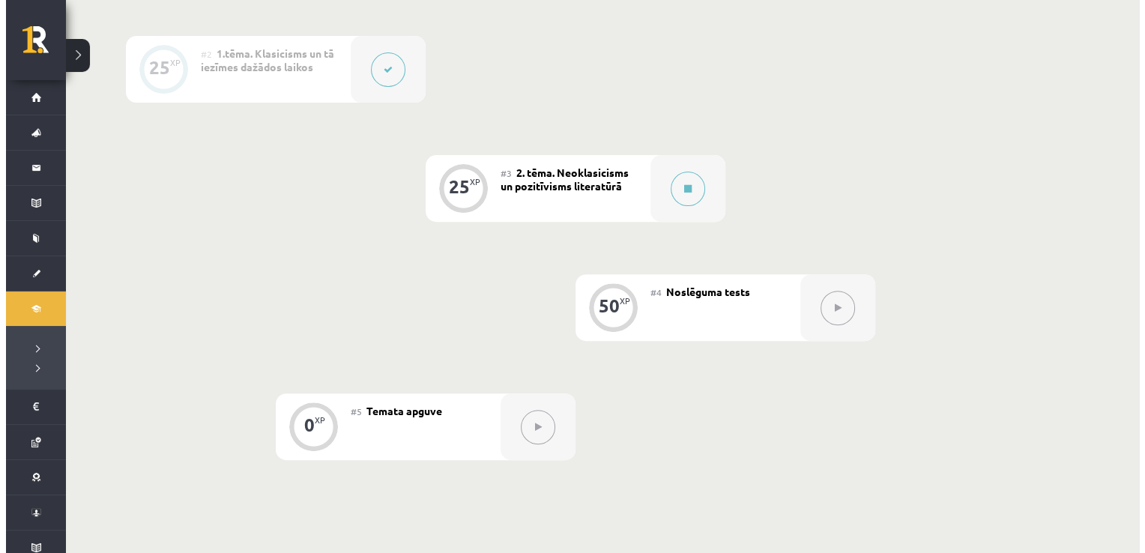
scroll to position [525, 0]
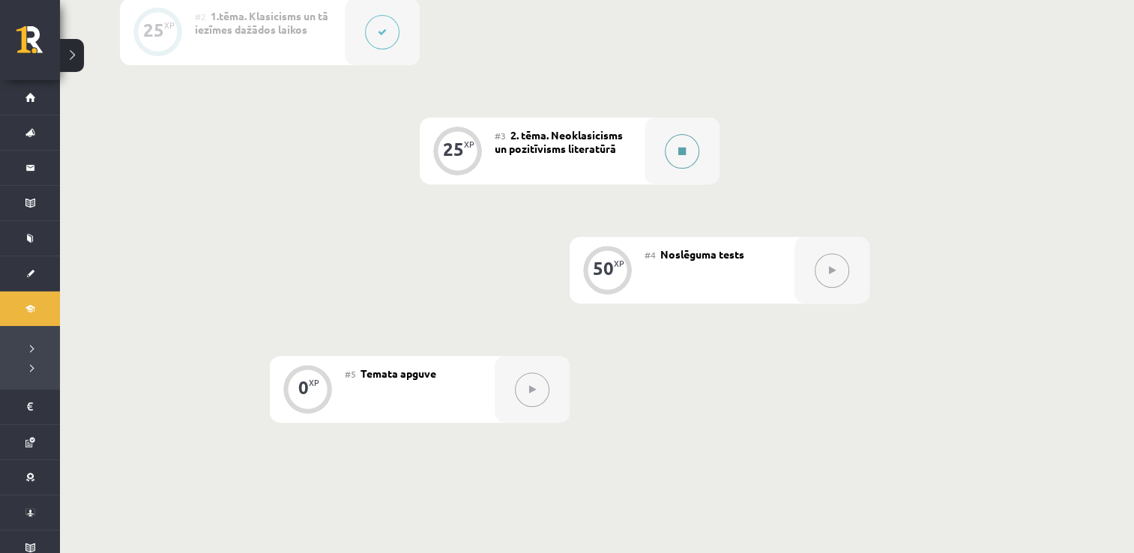
click at [674, 151] on button at bounding box center [682, 151] width 34 height 34
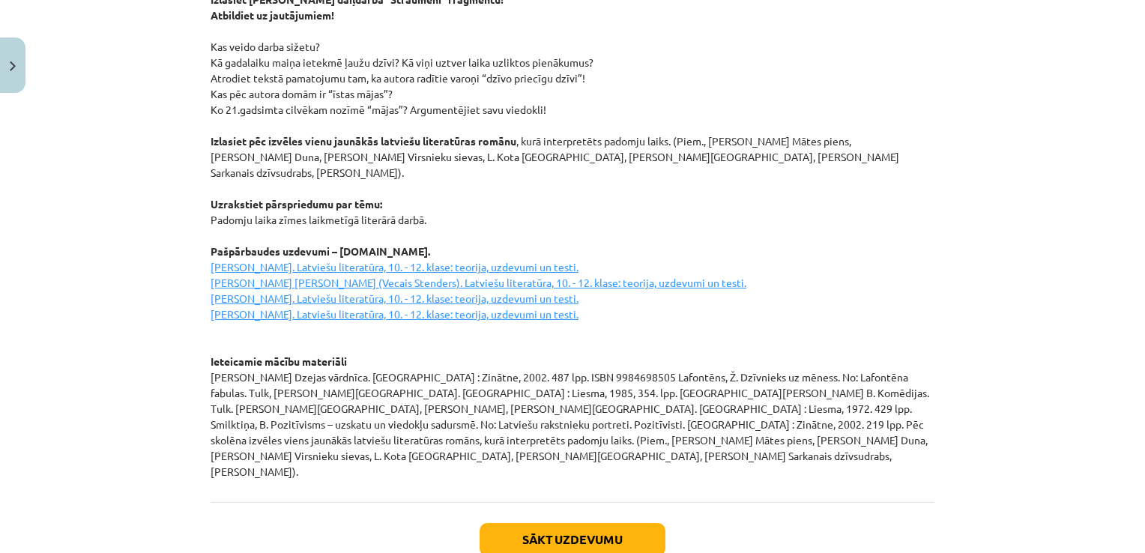
scroll to position [2044, 0]
